Goal: Transaction & Acquisition: Purchase product/service

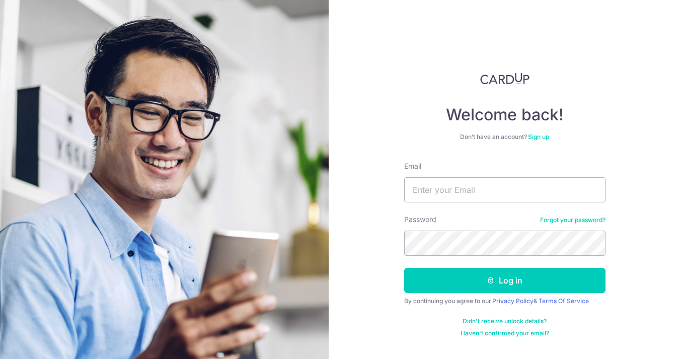
type input "[EMAIL_ADDRESS][PERSON_NAME][DOMAIN_NAME]"
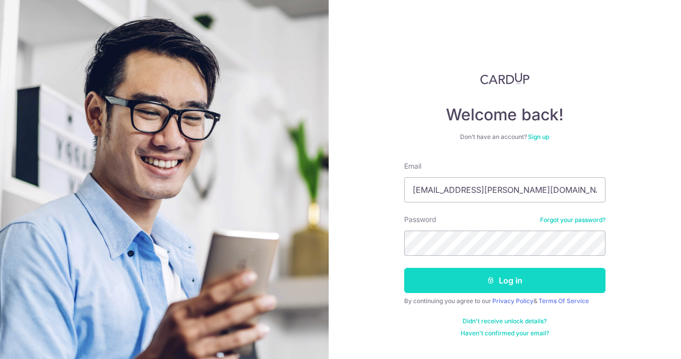
click at [512, 281] on button "Log in" at bounding box center [504, 280] width 201 height 25
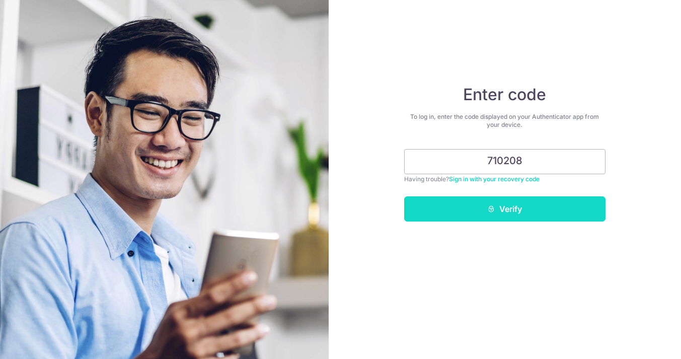
type input "710208"
click at [533, 207] on button "Verify" at bounding box center [504, 208] width 201 height 25
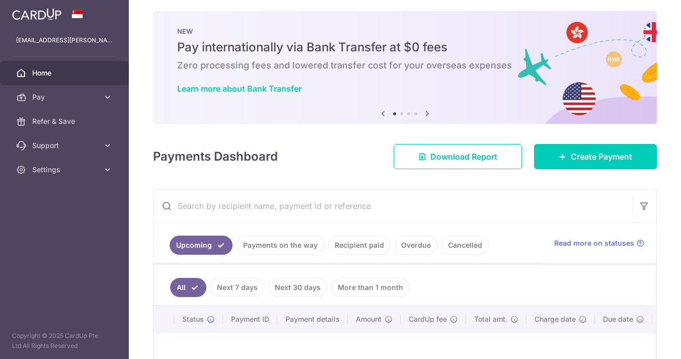
scroll to position [1, 0]
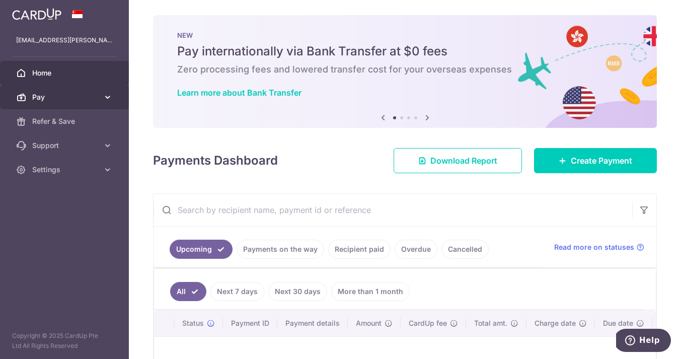
click at [100, 98] on link "Pay" at bounding box center [64, 97] width 129 height 24
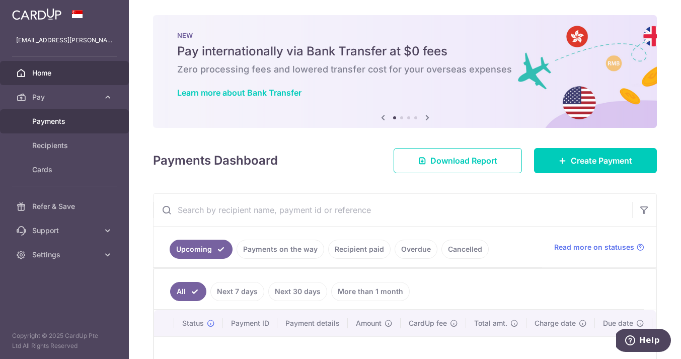
click at [60, 123] on span "Payments" at bounding box center [65, 121] width 66 height 10
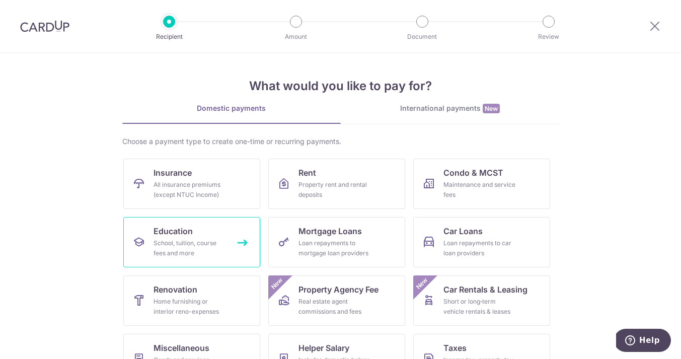
click at [186, 232] on span "Education" at bounding box center [173, 231] width 39 height 12
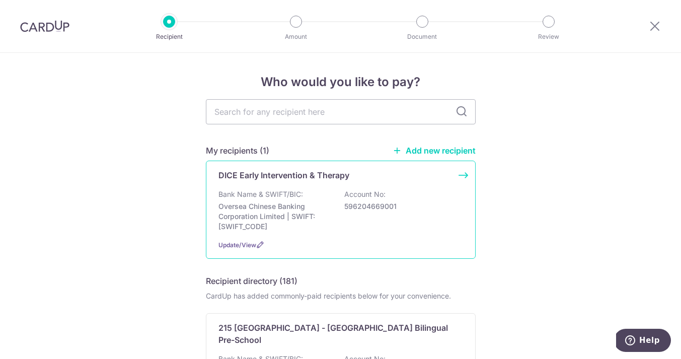
click at [336, 221] on div "Bank Name & SWIFT/BIC: Oversea Chinese Banking Corporation Limited | SWIFT: [SW…" at bounding box center [340, 210] width 245 height 42
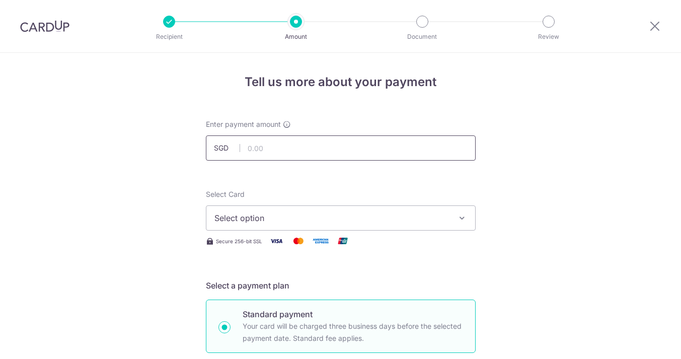
drag, startPoint x: 0, startPoint y: 0, endPoint x: 327, endPoint y: 155, distance: 361.5
click at [327, 155] on input "text" at bounding box center [341, 147] width 270 height 25
type input "1,650.00"
click at [366, 221] on span "Select option" at bounding box center [331, 218] width 235 height 12
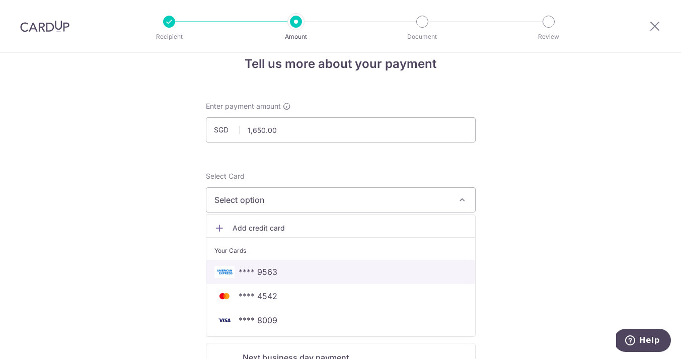
scroll to position [19, 0]
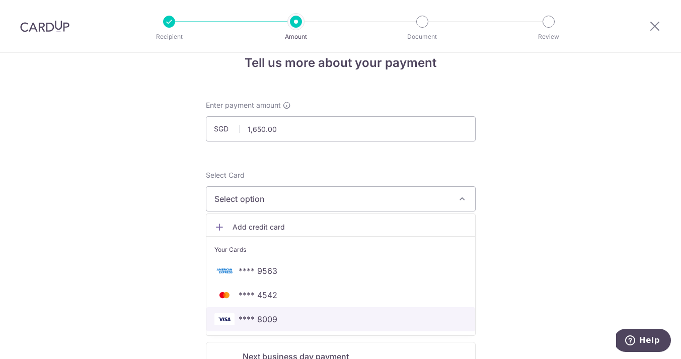
click at [327, 317] on span "**** 8009" at bounding box center [340, 319] width 253 height 12
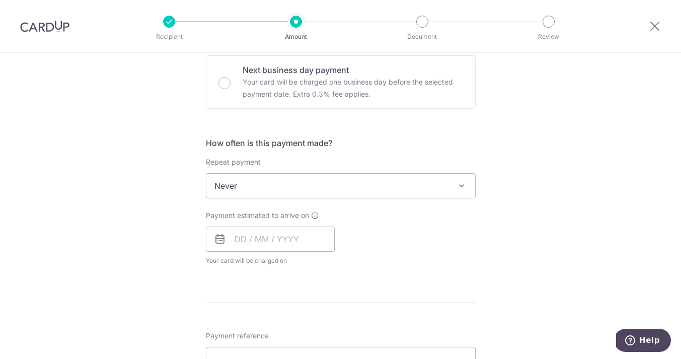
scroll to position [316, 0]
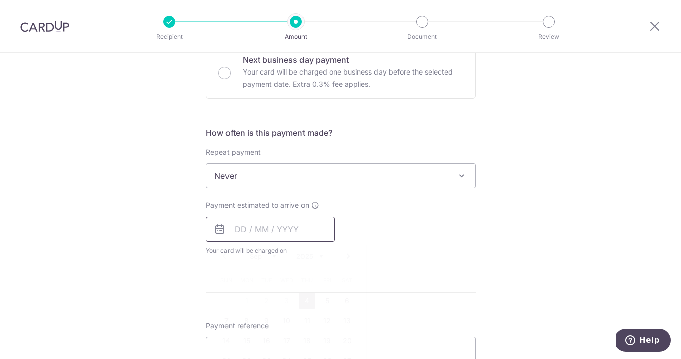
click at [311, 232] on input "text" at bounding box center [270, 228] width 129 height 25
click at [306, 298] on link "4" at bounding box center [307, 301] width 16 height 16
type input "[DATE]"
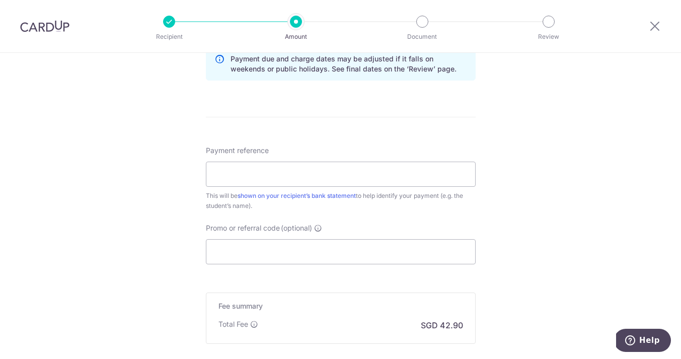
scroll to position [541, 0]
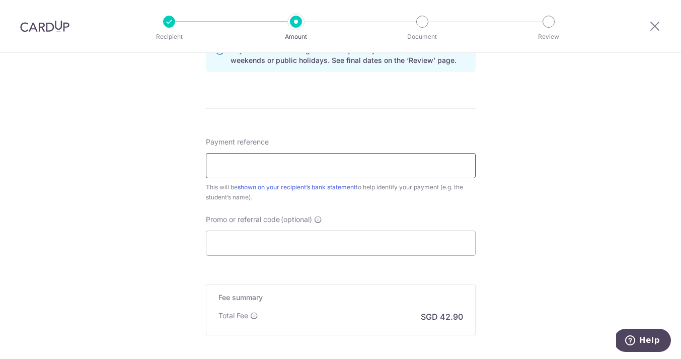
click at [295, 168] on input "Payment reference" at bounding box center [341, 165] width 270 height 25
type input "Dice EIP Aug"
click at [288, 241] on input "Promo or referral code (optional)" at bounding box center [341, 243] width 270 height 25
paste input "OFF225"
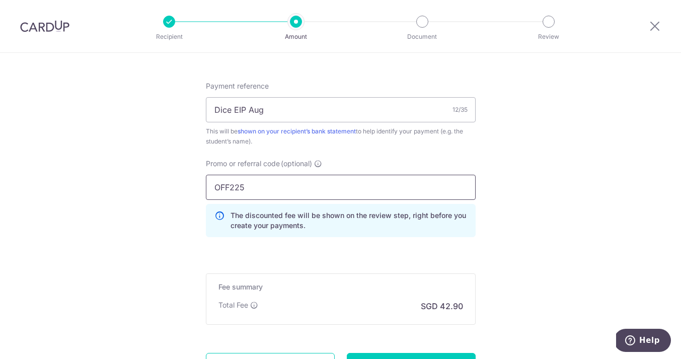
scroll to position [657, 0]
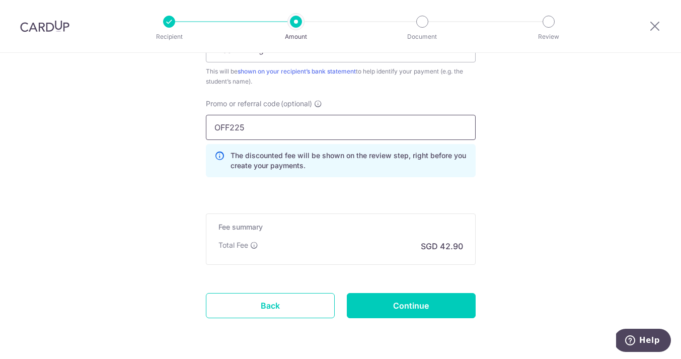
type input "OFF225"
click at [395, 310] on input "Continue" at bounding box center [411, 305] width 129 height 25
type input "Create Schedule"
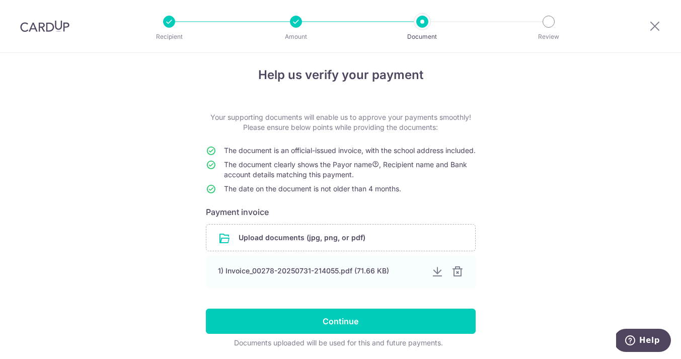
scroll to position [53, 0]
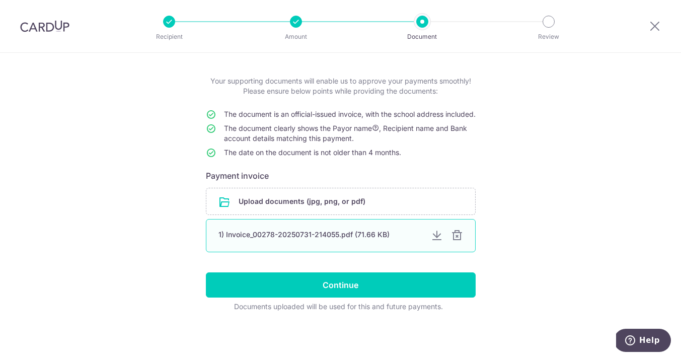
click at [459, 234] on div at bounding box center [457, 236] width 12 height 12
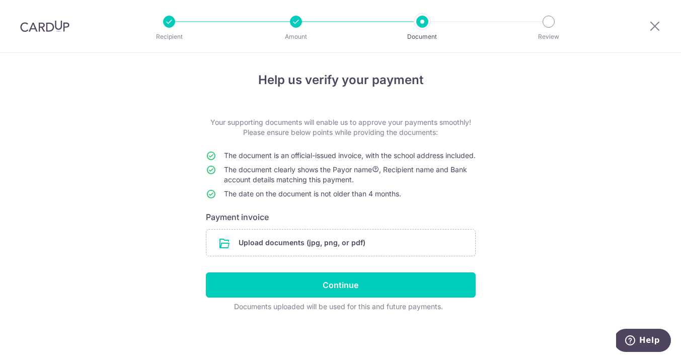
click at [558, 319] on div "Help us verify your payment Your supporting documents will enable us to approve…" at bounding box center [340, 205] width 681 height 308
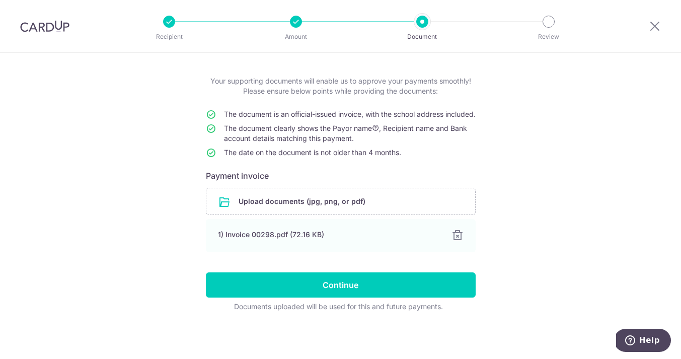
scroll to position [43, 0]
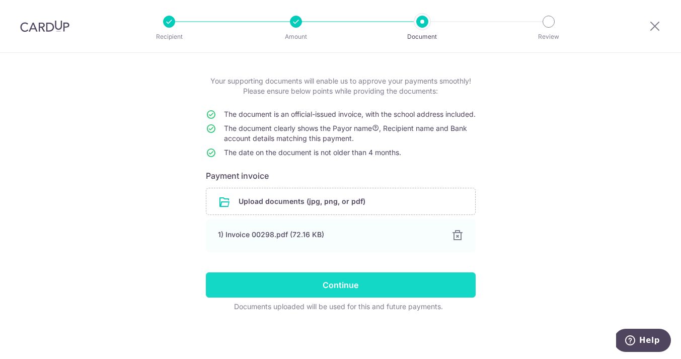
click at [356, 293] on input "Continue" at bounding box center [341, 284] width 270 height 25
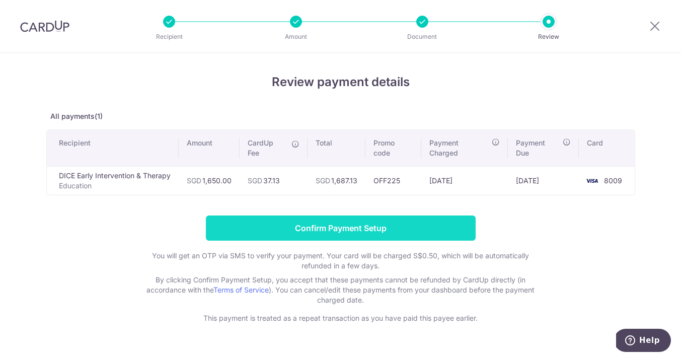
click at [373, 229] on input "Confirm Payment Setup" at bounding box center [341, 227] width 270 height 25
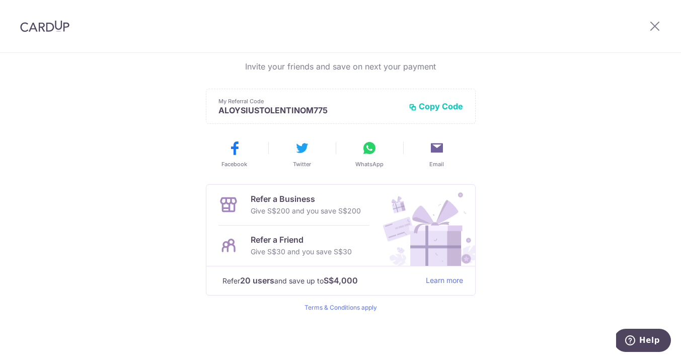
scroll to position [232, 0]
click at [343, 112] on p "ALOYSIUSTOLENTINOM775" at bounding box center [309, 110] width 182 height 10
click at [332, 104] on p "My Referral Code" at bounding box center [309, 101] width 182 height 8
click at [319, 106] on p "ALOYSIUSTOLENTINOM775" at bounding box center [309, 110] width 182 height 10
click at [318, 106] on p "ALOYSIUSTOLENTINOM775" at bounding box center [309, 110] width 182 height 10
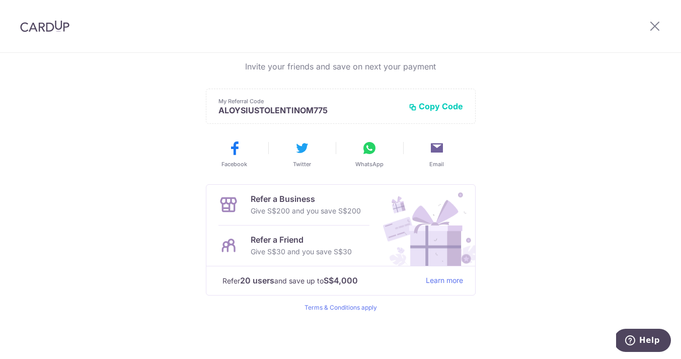
scroll to position [0, 0]
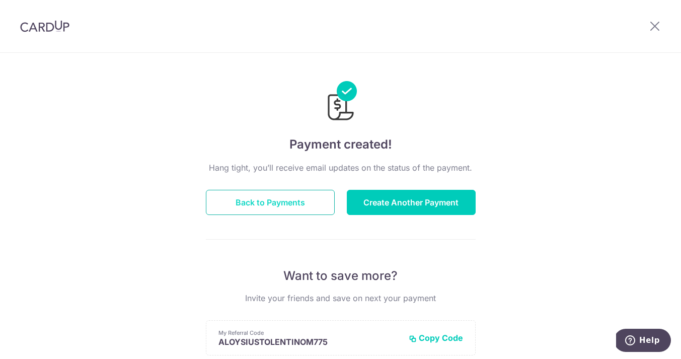
click at [309, 204] on button "Back to Payments" at bounding box center [270, 202] width 129 height 25
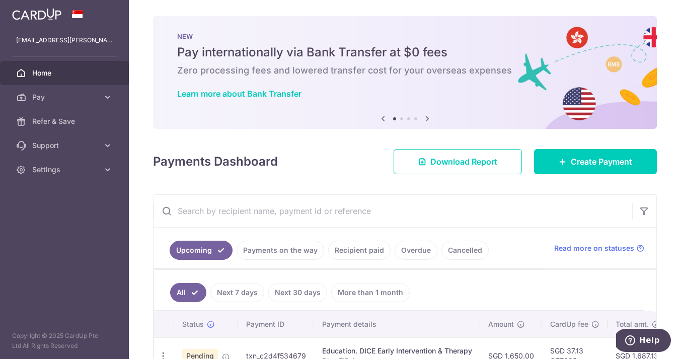
scroll to position [64, 0]
